Goal: Transaction & Acquisition: Purchase product/service

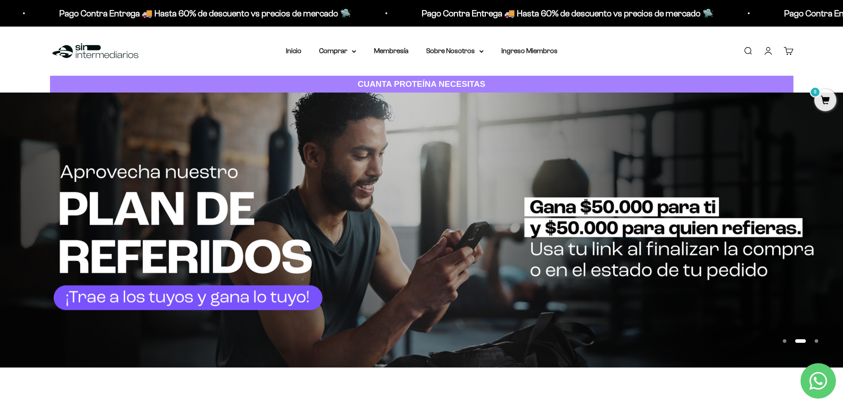
click at [774, 50] on link "Iniciar sesión" at bounding box center [769, 51] width 10 height 10
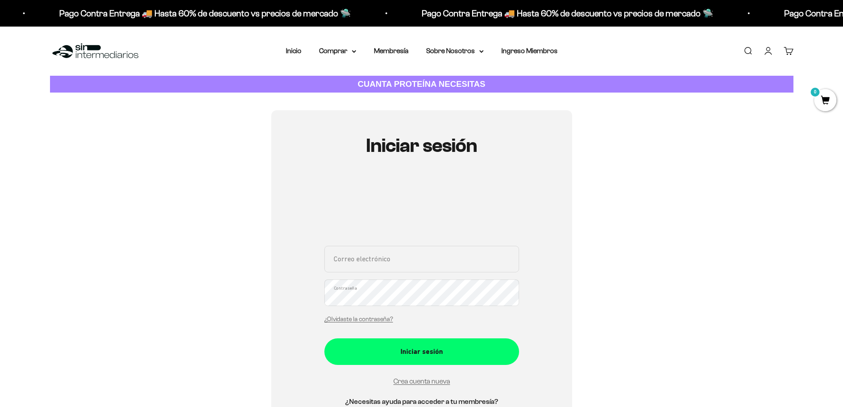
click at [388, 275] on div "Correo electrónico Contraseña ¿Olvidaste la contraseña?" at bounding box center [422, 287] width 195 height 82
click at [385, 258] on input "Correo electrónico" at bounding box center [422, 259] width 195 height 27
click at [295, 50] on link "Inicio" at bounding box center [293, 51] width 15 height 8
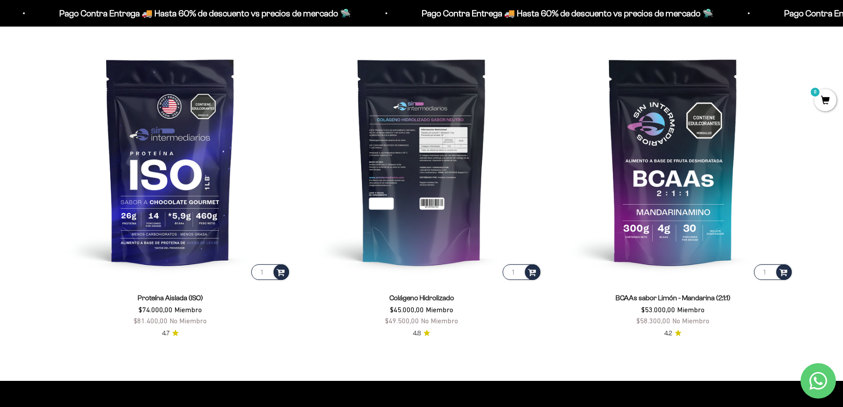
scroll to position [487, 0]
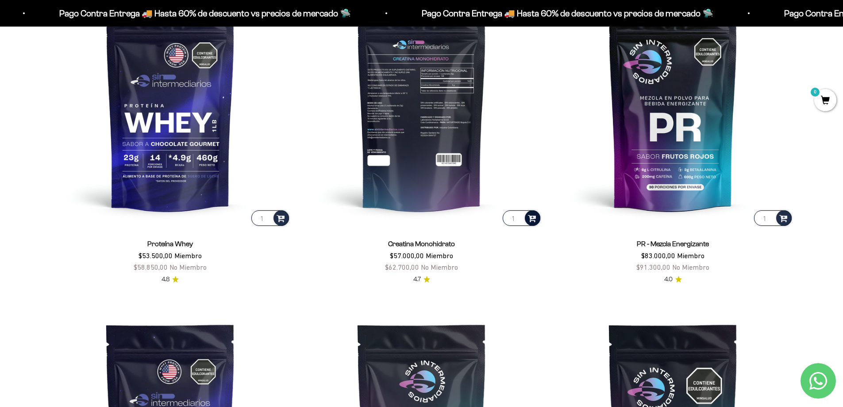
click at [533, 218] on span at bounding box center [532, 218] width 8 height 10
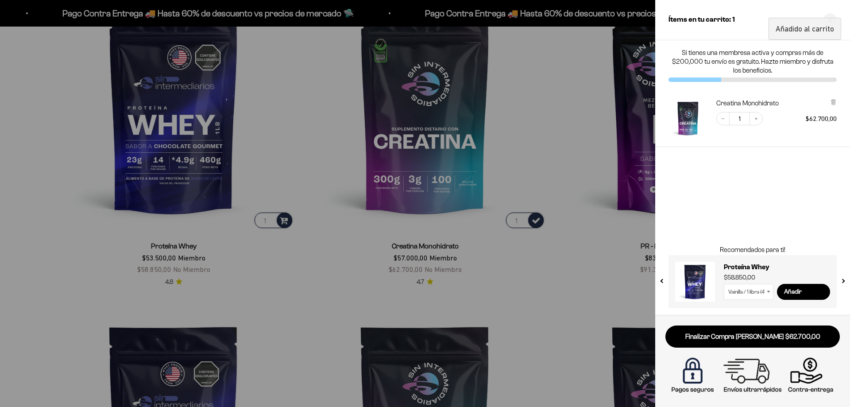
click at [549, 264] on div at bounding box center [425, 203] width 850 height 407
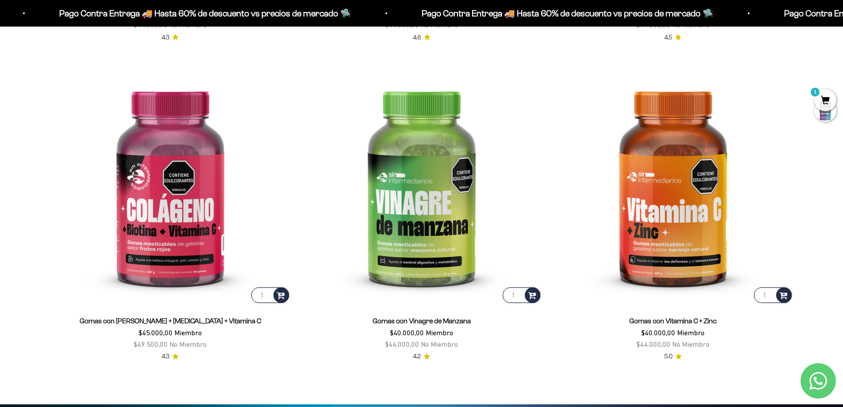
scroll to position [1771, 0]
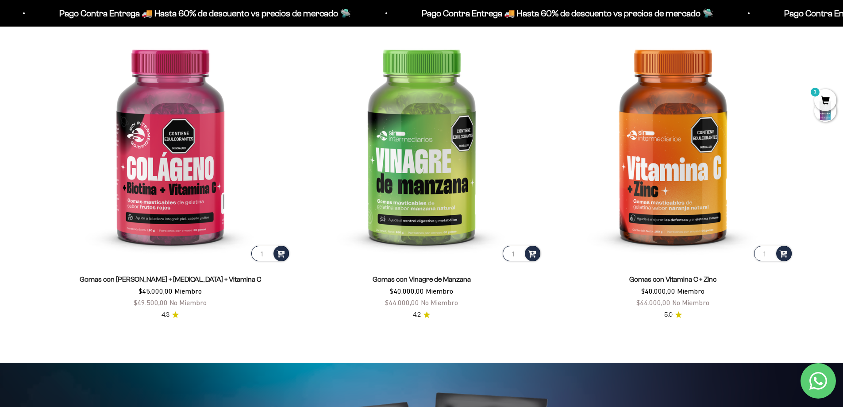
drag, startPoint x: 282, startPoint y: 253, endPoint x: 294, endPoint y: 272, distance: 22.1
click at [282, 253] on span at bounding box center [281, 253] width 8 height 10
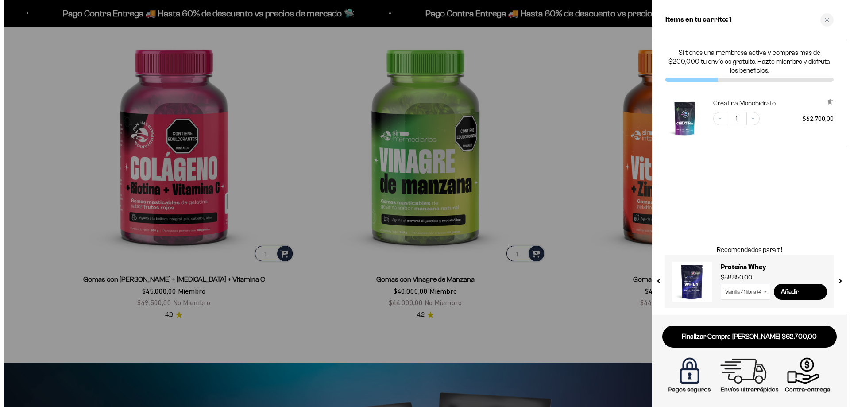
scroll to position [1773, 0]
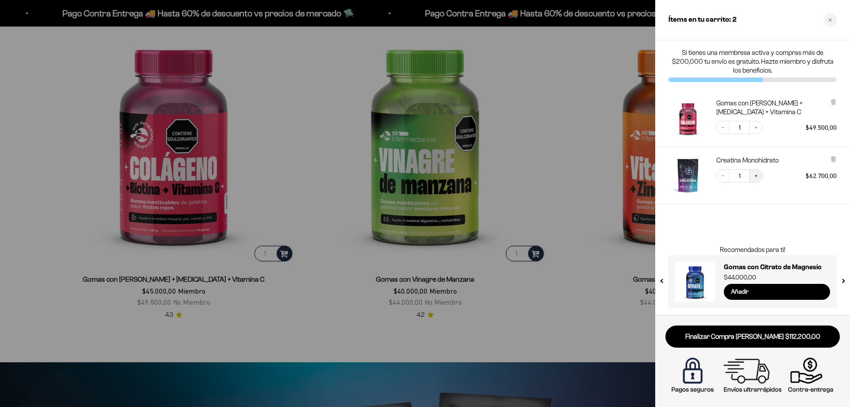
click at [757, 176] on icon "Increase quantity" at bounding box center [756, 175] width 3 height 3
click at [721, 175] on icon "Decrease quantity" at bounding box center [722, 175] width 5 height 5
click at [576, 131] on div at bounding box center [425, 203] width 850 height 407
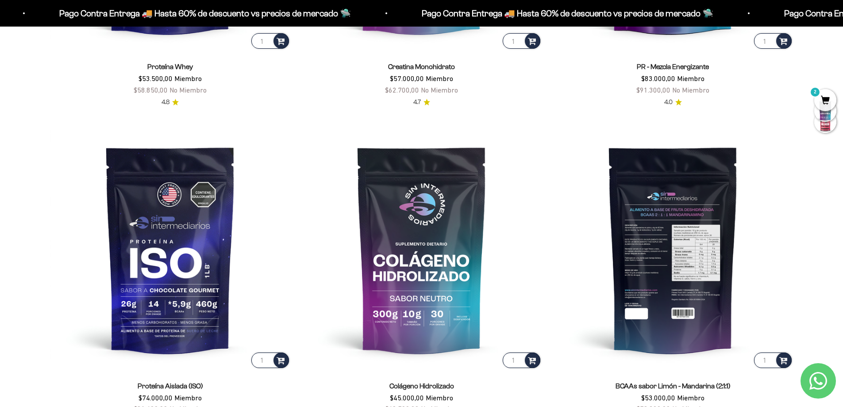
scroll to position [398, 0]
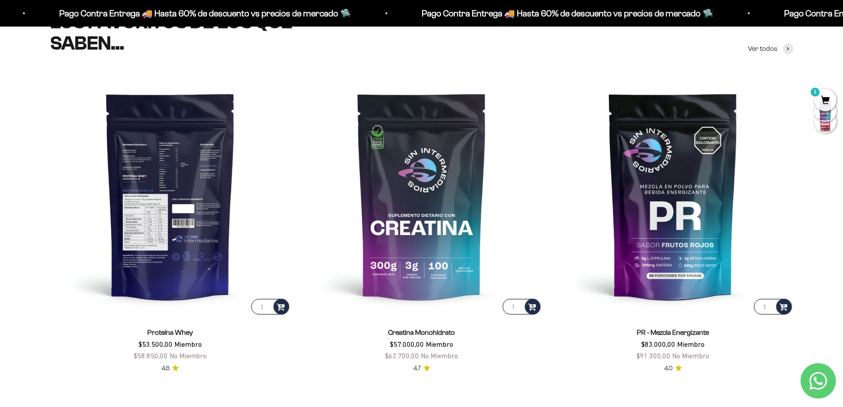
click at [182, 188] on img at bounding box center [170, 195] width 241 height 241
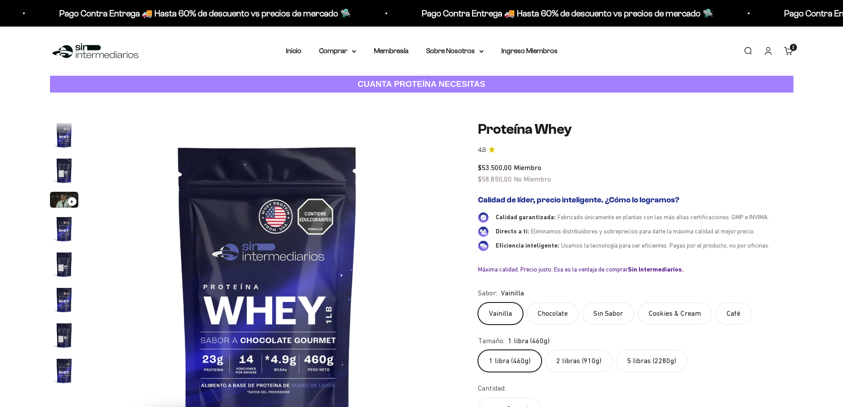
scroll to position [426, 0]
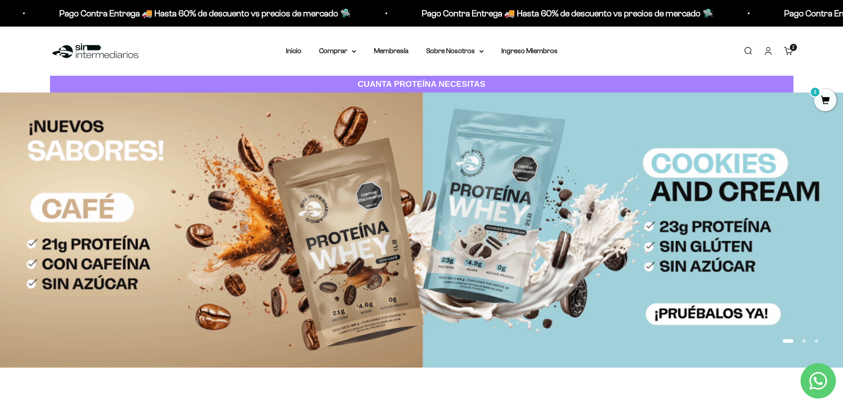
click at [252, 224] on img at bounding box center [421, 230] width 843 height 275
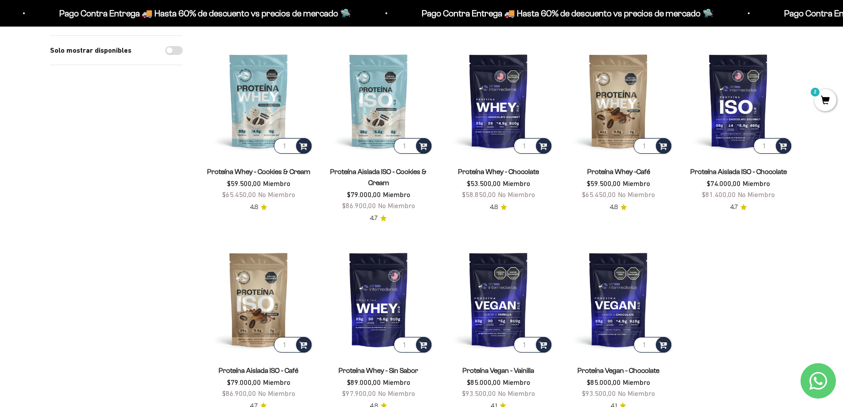
scroll to position [266, 0]
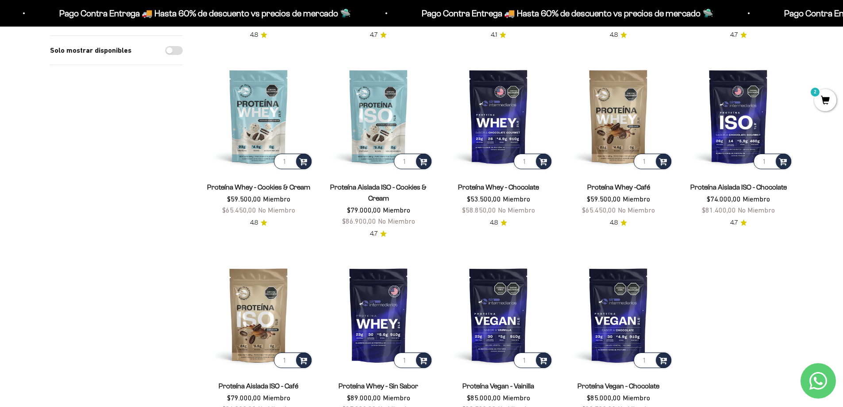
click at [822, 102] on span "2" at bounding box center [826, 100] width 22 height 22
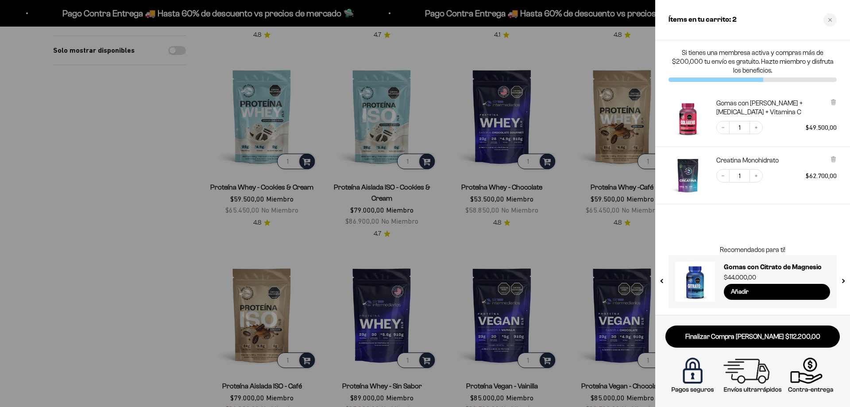
click at [572, 230] on div at bounding box center [425, 203] width 850 height 407
